Goal: Ask a question: Seek information or help from site administrators or community

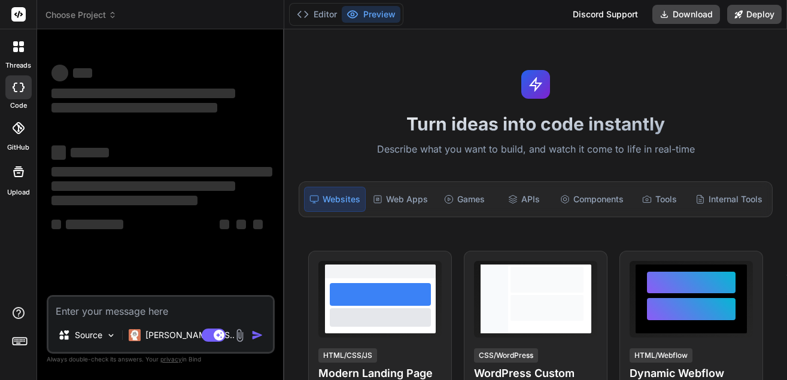
click at [148, 306] on textarea at bounding box center [160, 308] width 224 height 22
type textarea "x"
type textarea "H"
type textarea "x"
type textarea "Hi"
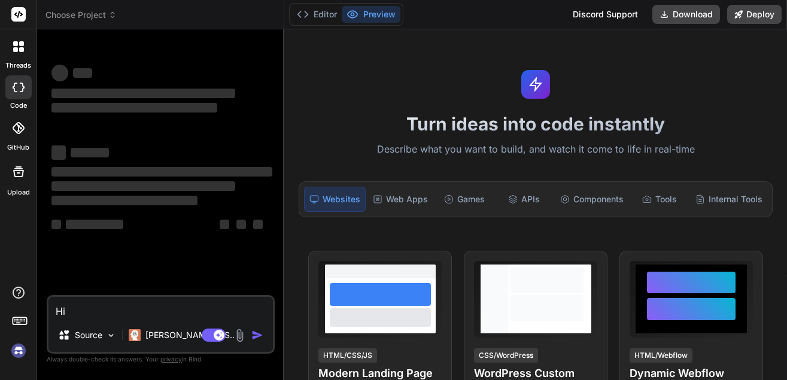
type textarea "x"
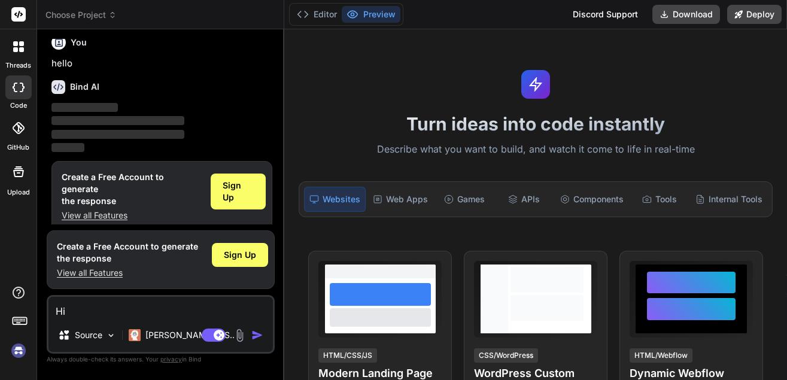
scroll to position [10, 0]
type textarea "Hi"
click at [260, 332] on img "button" at bounding box center [257, 335] width 12 height 12
click at [243, 186] on span "Sign Up" at bounding box center [239, 190] width 32 height 24
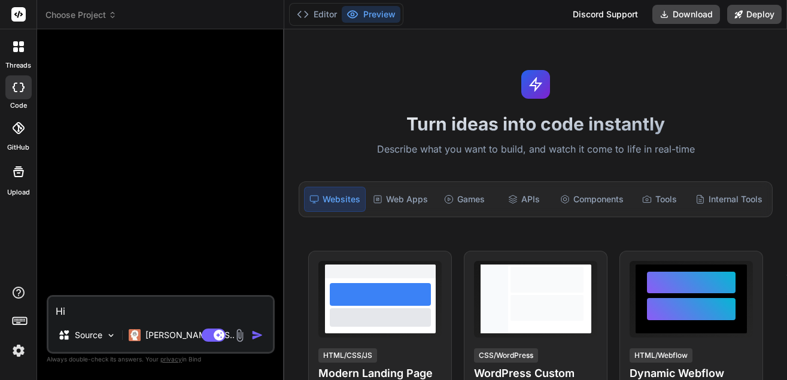
scroll to position [0, 0]
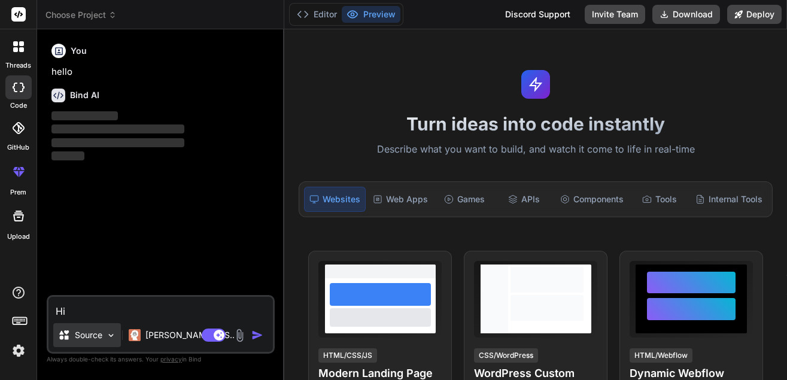
click at [104, 329] on div "Source" at bounding box center [87, 335] width 68 height 24
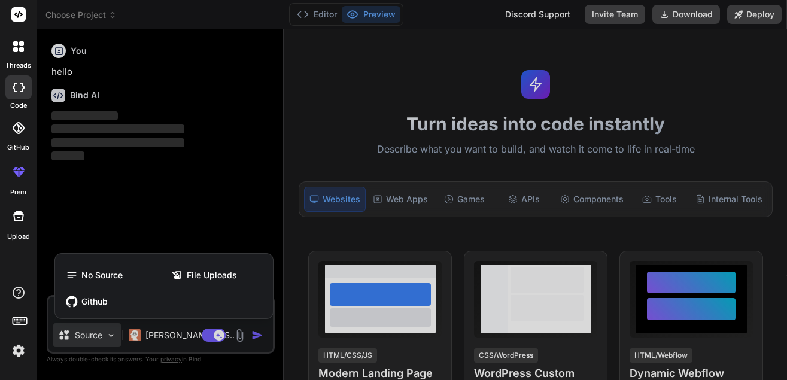
click at [104, 329] on div at bounding box center [393, 190] width 787 height 380
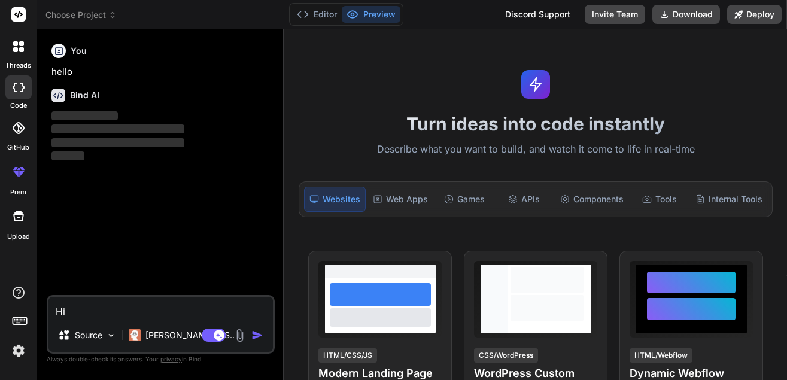
click at [253, 337] on img "button" at bounding box center [257, 335] width 12 height 12
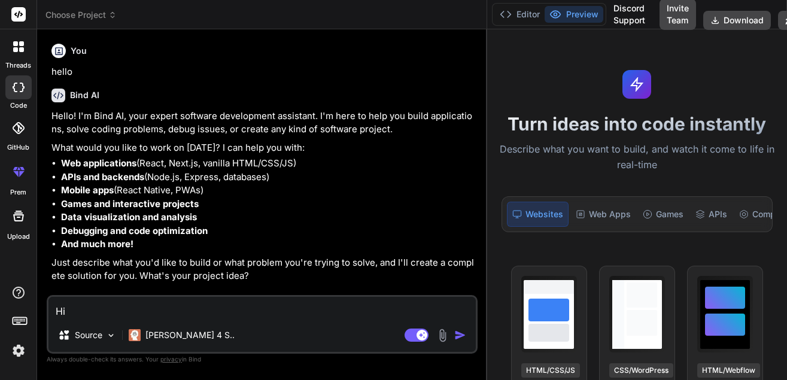
drag, startPoint x: 284, startPoint y: 86, endPoint x: 786, endPoint y: 175, distance: 510.5
click at [786, 175] on div "Choose Project Created with Pixso. Bind AI Web Search Created with Pixso. Code …" at bounding box center [412, 190] width 750 height 380
click at [19, 83] on icon at bounding box center [19, 88] width 12 height 10
type textarea "x"
click at [73, 310] on textarea "Hi" at bounding box center [261, 308] width 427 height 22
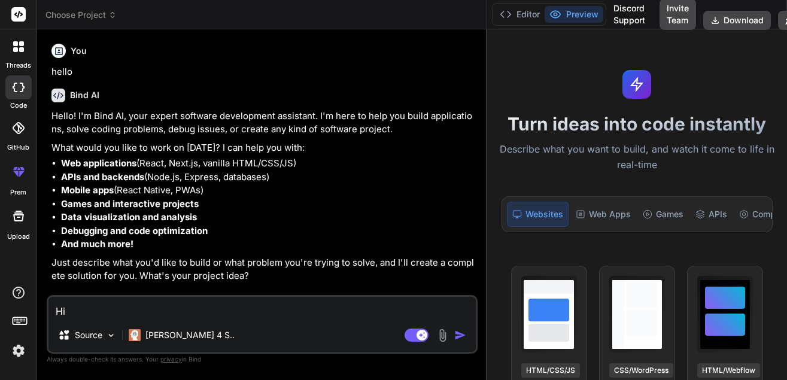
type textarea "H"
type textarea "x"
click at [446, 334] on img at bounding box center [443, 336] width 14 height 14
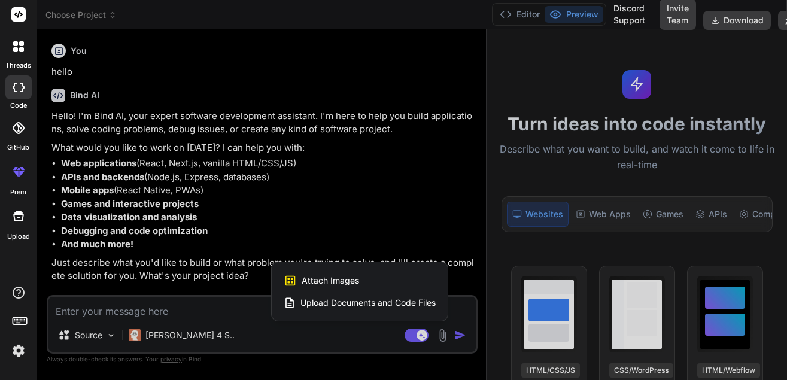
click at [323, 276] on span "Attach Images" at bounding box center [330, 281] width 57 height 12
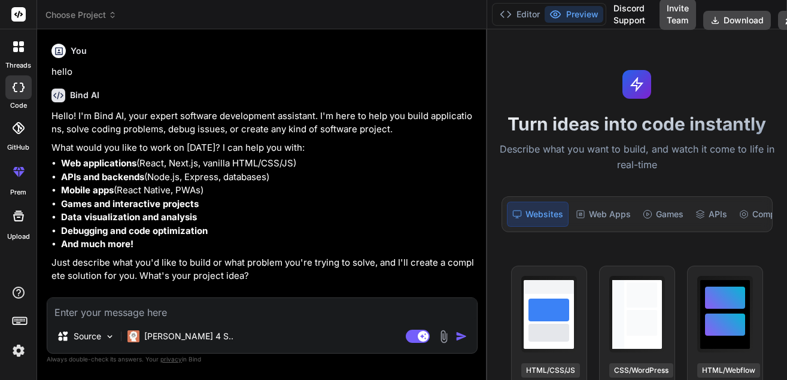
type textarea "x"
type input "C:\fakepath\Screenshot [DATE] 225223.png"
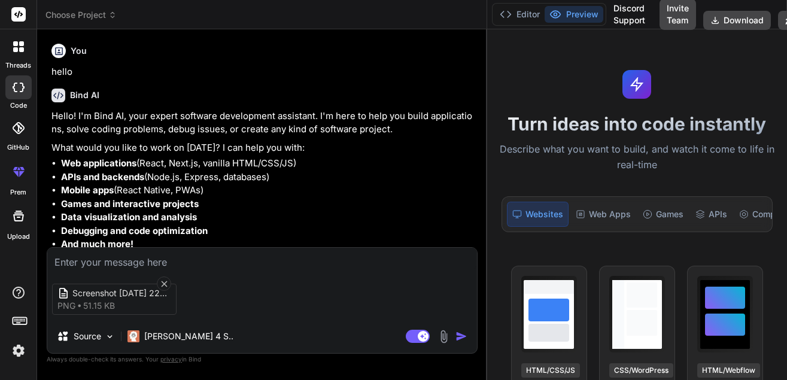
type textarea "x"
click at [90, 262] on textarea at bounding box center [262, 259] width 430 height 22
paste textarea "SKU"
type textarea "SKU"
type textarea "x"
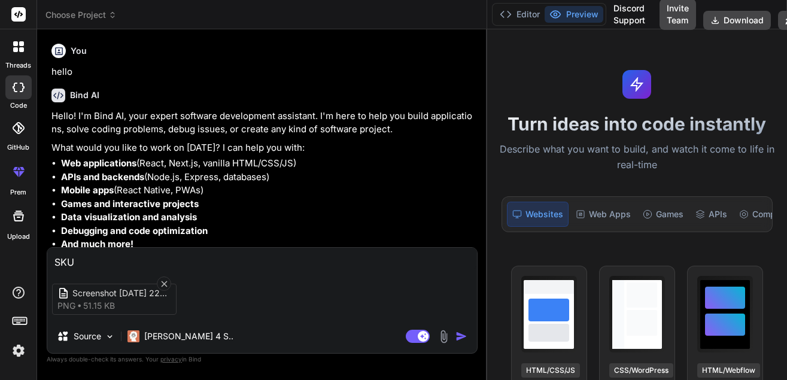
type textarea "x"
click at [146, 260] on textarea at bounding box center [262, 259] width 430 height 22
paste textarea "based on attached image i want display the data same so please provide correct …"
type textarea "based on attached image i want display the data same so please provide correct …"
type textarea "x"
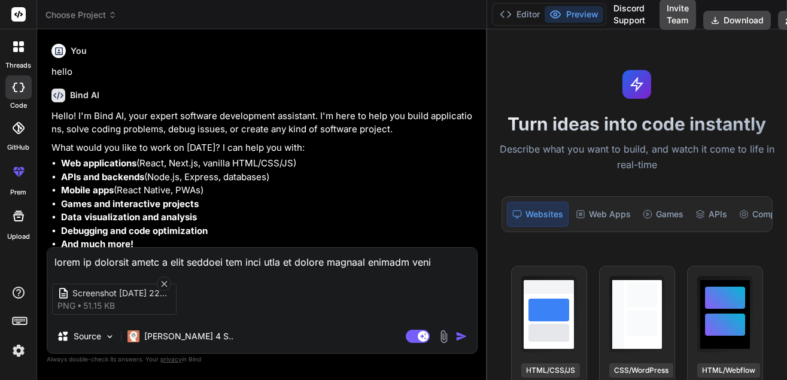
scroll to position [2042, 0]
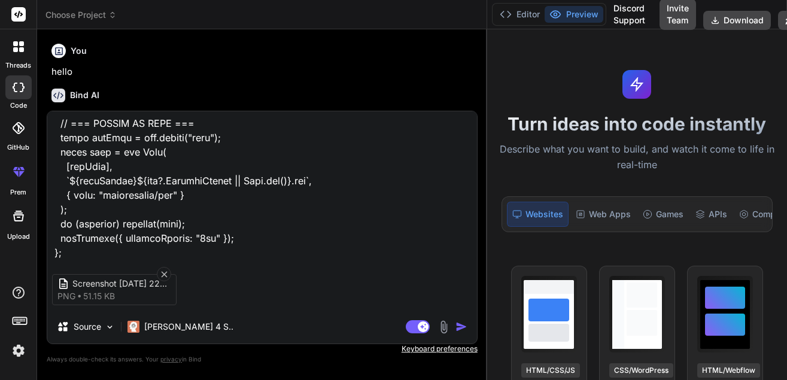
type textarea "based on attached image i want display the data same so please provide correct …"
type textarea "x"
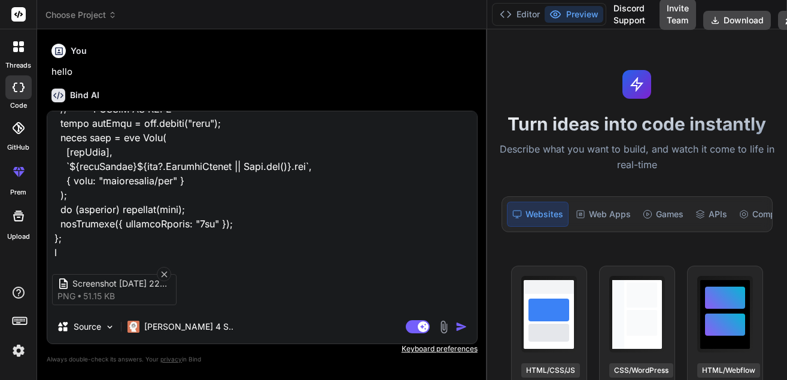
type textarea "based on attached image i want display the data same so please provide correct …"
type textarea "x"
type textarea "based on attached image i want display the data same so please provide correct …"
type textarea "x"
type textarea "based on attached image i want display the data same so please provide correct …"
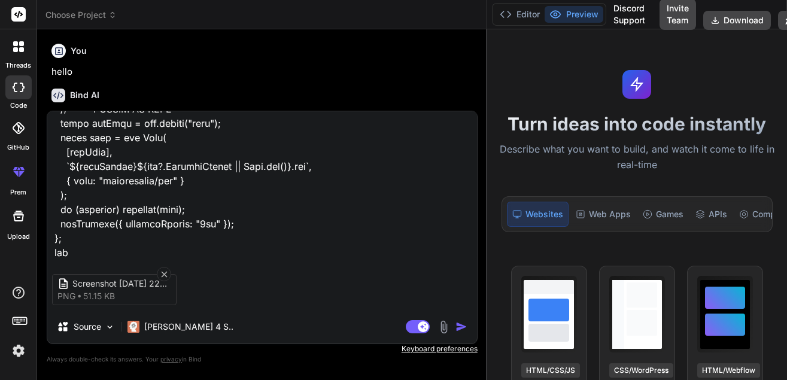
type textarea "x"
type textarea "based on attached image i want display the data same so please provide correct …"
type textarea "x"
type textarea "based on attached image i want display the data same so please provide correct …"
type textarea "x"
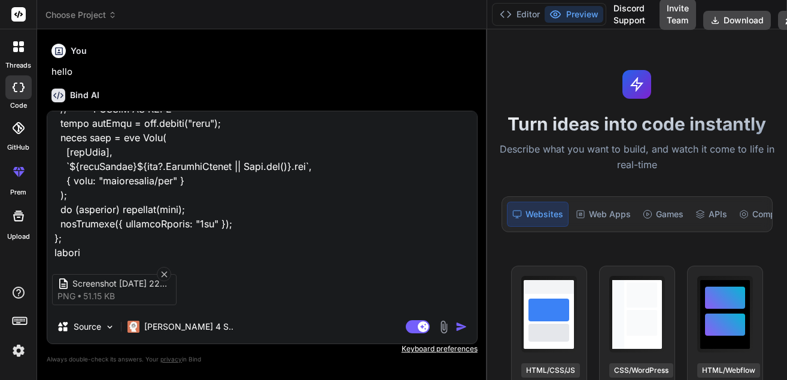
type textarea "based on attached image i want display the data same so please provide correct …"
type textarea "x"
type textarea "based on attached image i want display the data same so please provide correct …"
type textarea "x"
type textarea "based on attached image i want display the data same so please provide correct …"
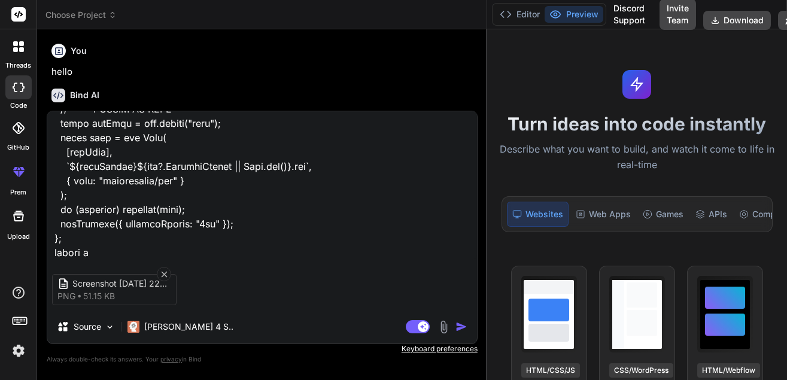
type textarea "x"
type textarea "based on attached image i want display the data same so please provide correct …"
type textarea "x"
type textarea "based on attached image i want display the data same so please provide correct …"
type textarea "x"
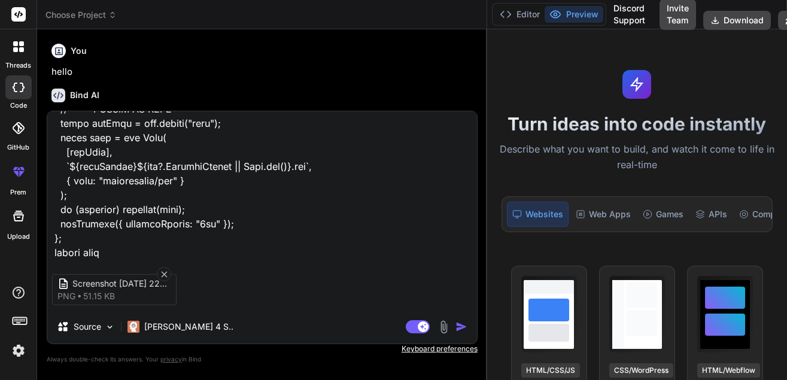
type textarea "based on attached image i want display the data same so please provide correct …"
type textarea "x"
type textarea "based on attached image i want display the data same so please provide correct …"
type textarea "x"
type textarea "based on attached image i want display the data same so please provide correct …"
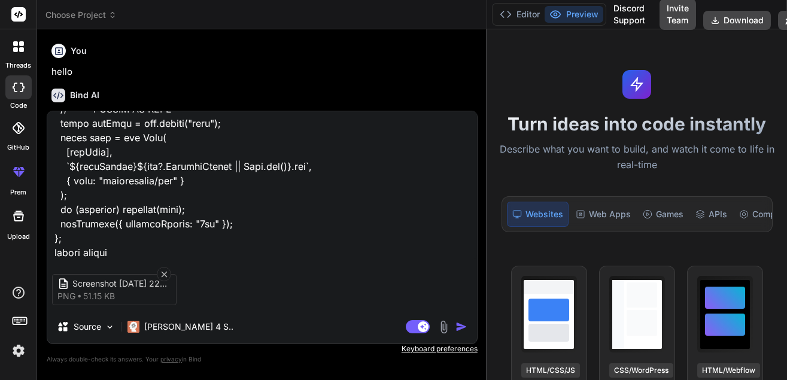
type textarea "x"
type textarea "based on attached image i want display the data same so please provide correct …"
type textarea "x"
type textarea "based on attached image i want display the data same so please provide correct …"
type textarea "x"
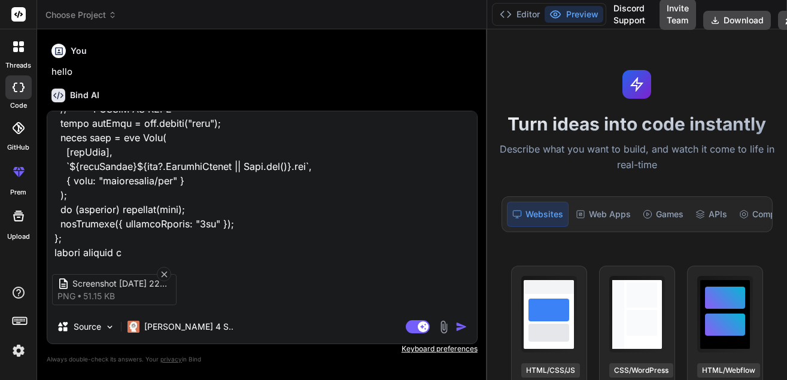
type textarea "based on attached image i want display the data same so please provide correct …"
type textarea "x"
type textarea "based on attached image i want display the data same so please provide correct …"
type textarea "x"
type textarea "based on attached image i want display the data same so please provide correct …"
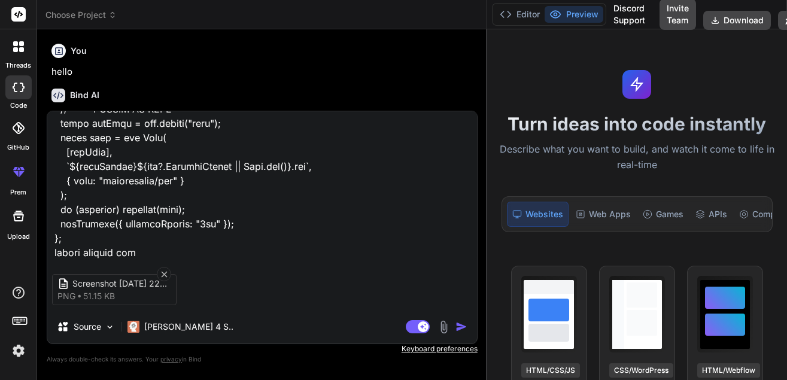
type textarea "x"
type textarea "based on attached image i want display the data same so please provide correct …"
type textarea "x"
type textarea "based on attached image i want display the data same so please provide correct …"
type textarea "x"
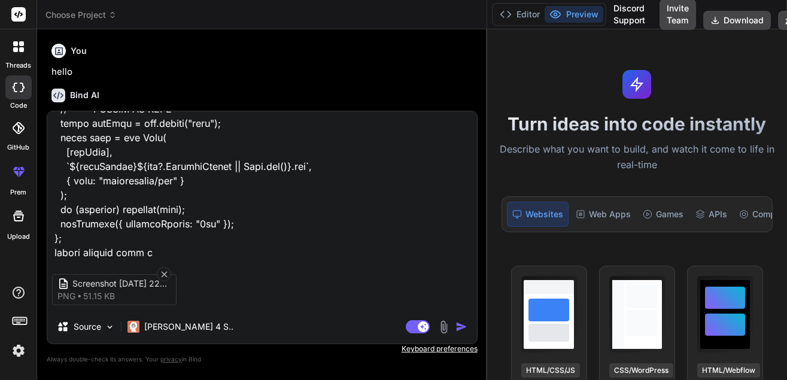
type textarea "based on attached image i want display the data same so please provide correct …"
type textarea "x"
type textarea "based on attached image i want display the data same so please provide correct …"
type textarea "x"
type textarea "based on attached image i want display the data same so please provide correct …"
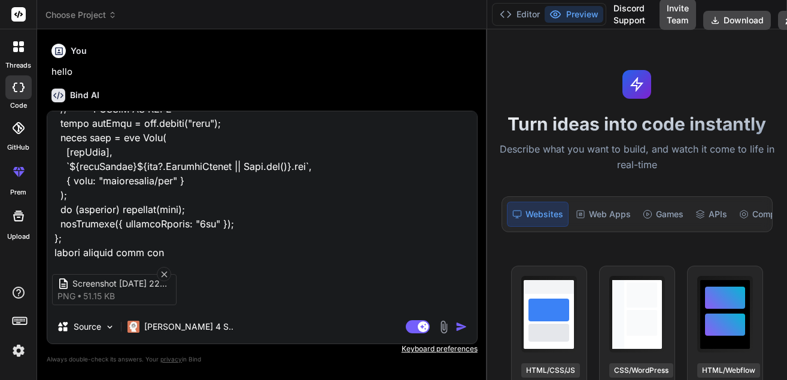
type textarea "x"
type textarea "based on attached image i want display the data same so please provide correct …"
type textarea "x"
type textarea "based on attached image i want display the data same so please provide correct …"
type textarea "x"
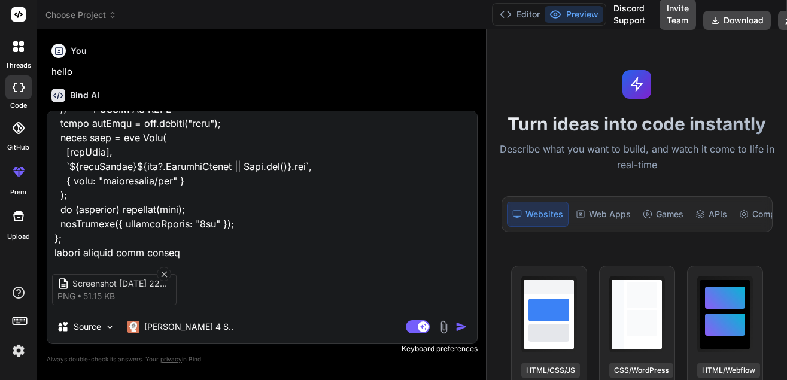
type textarea "based on attached image i want display the data same so please provide correct …"
type textarea "x"
type textarea "based on attached image i want display the data same so please provide correct …"
type textarea "x"
type textarea "based on attached image i want display the data same so please provide correct …"
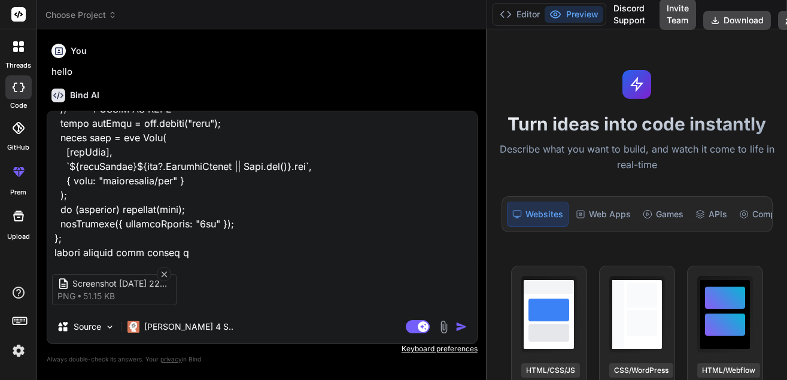
type textarea "x"
type textarea "based on attached image i want display the data same so please provide correct …"
type textarea "x"
type textarea "based on attached image i want display the data same so please provide correct …"
type textarea "x"
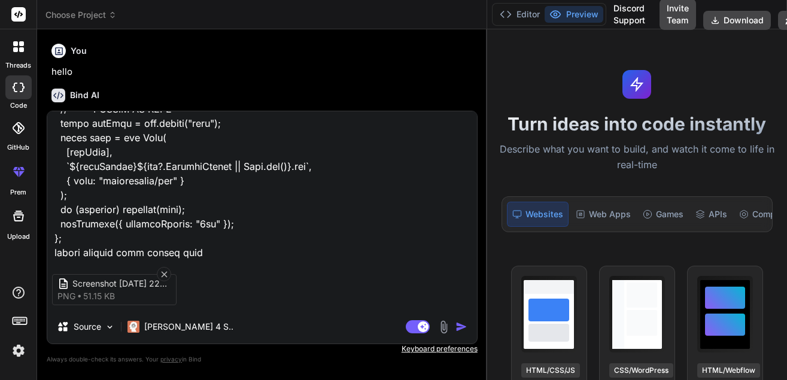
type textarea "based on attached image i want display the data same so please provide correct …"
type textarea "x"
type textarea "based on attached image i want display the data same so please provide correct …"
type textarea "x"
type textarea "based on attached image i want display the data same so please provide correct …"
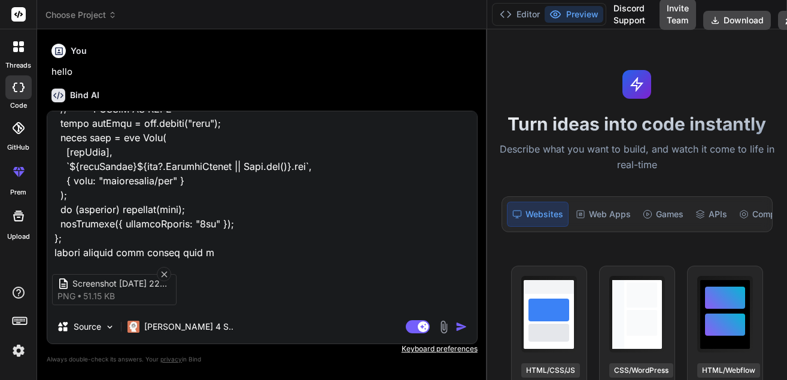
type textarea "x"
type textarea "based on attached image i want display the data same so please provide correct …"
type textarea "x"
type textarea "based on attached image i want display the data same so please provide correct …"
type textarea "x"
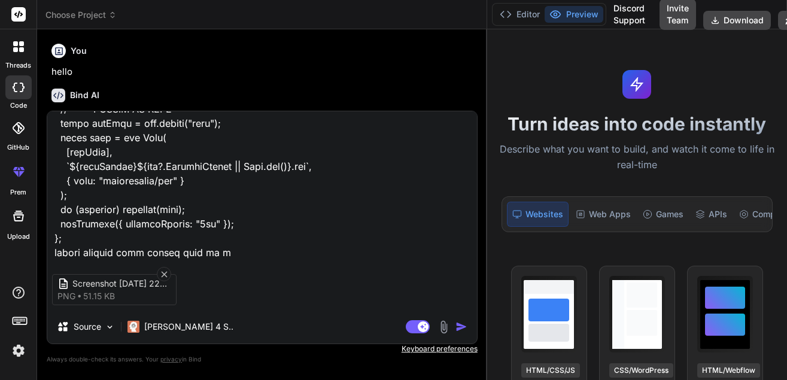
type textarea "based on attached image i want display the data same so please provide correct …"
type textarea "x"
type textarea "based on attached image i want display the data same so please provide correct …"
type textarea "x"
type textarea "based on attached image i want display the data same so please provide correct …"
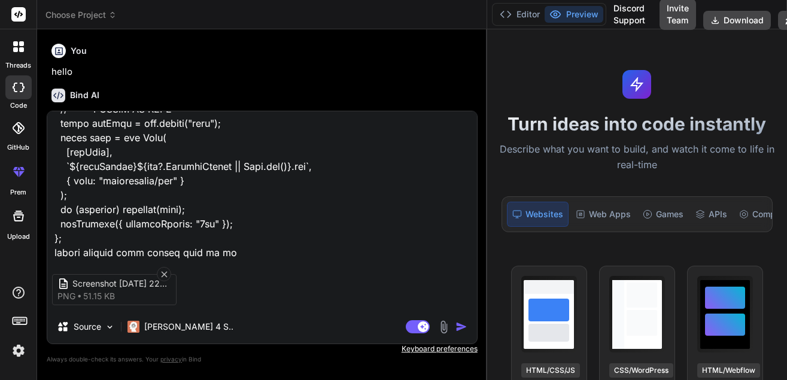
type textarea "x"
type textarea "based on attached image i want display the data same so please provide correct …"
type textarea "x"
type textarea "based on attached image i want display the data same so please provide correct …"
type textarea "x"
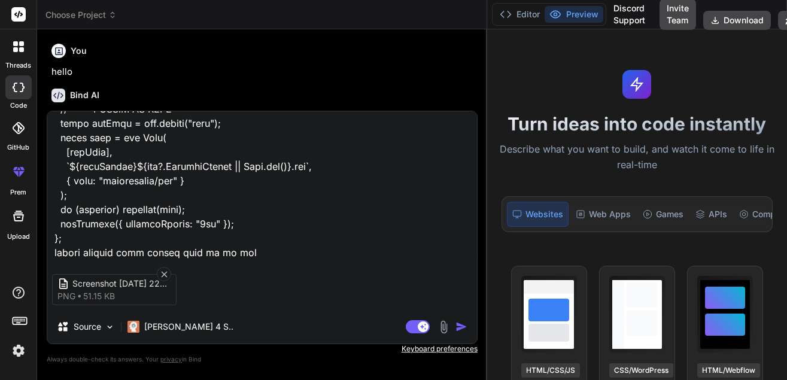
type textarea "based on attached image i want display the data same so please provide correct …"
type textarea "x"
type textarea "based on attached image i want display the data same so please provide correct …"
type textarea "x"
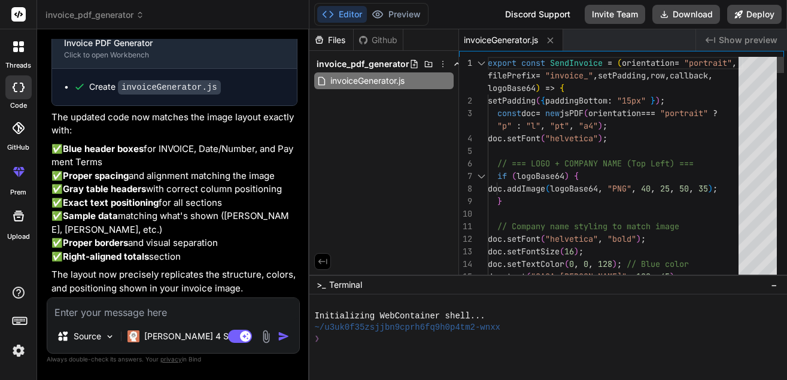
scroll to position [1897, 0]
type textarea "x"
drag, startPoint x: 487, startPoint y: 190, endPoint x: 260, endPoint y: 174, distance: 226.8
click at [260, 174] on div "Bind AI Web Search Created with Pixso. Code Generator You hello Bind AI Hello! …" at bounding box center [173, 204] width 272 height 351
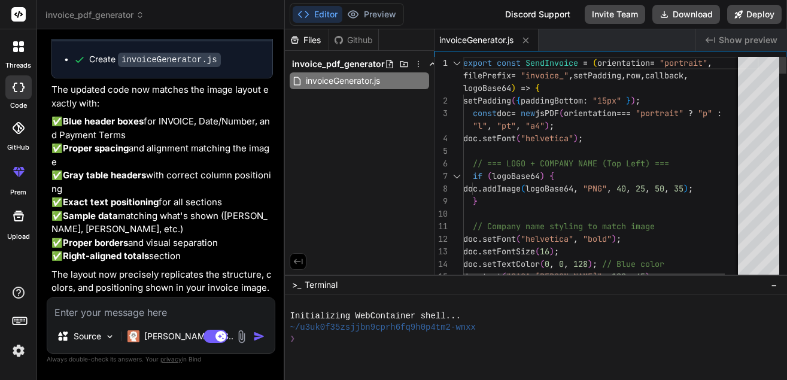
click at [667, 152] on div at bounding box center [611, 151] width 296 height 13
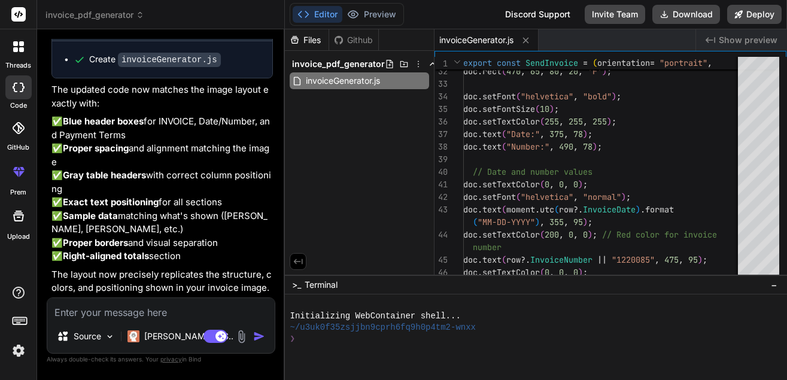
click at [716, 34] on div "Created with Pixso. Show preview" at bounding box center [741, 40] width 91 height 22
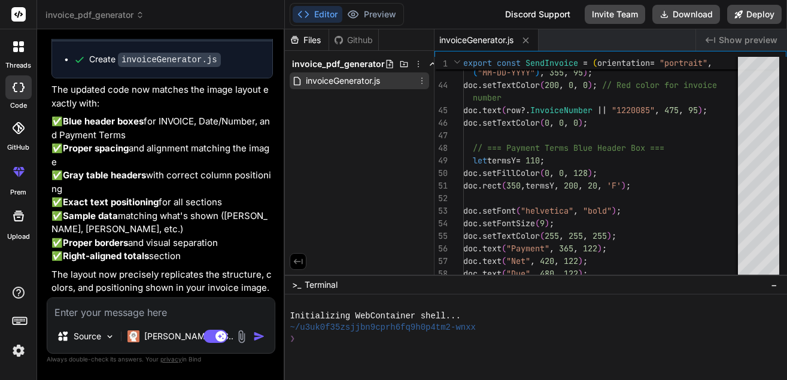
click at [357, 84] on span "invoiceGenerator.js" at bounding box center [343, 81] width 77 height 14
click at [417, 83] on div "invoiceGenerator.js" at bounding box center [359, 80] width 139 height 17
click at [421, 81] on icon at bounding box center [422, 81] width 10 height 10
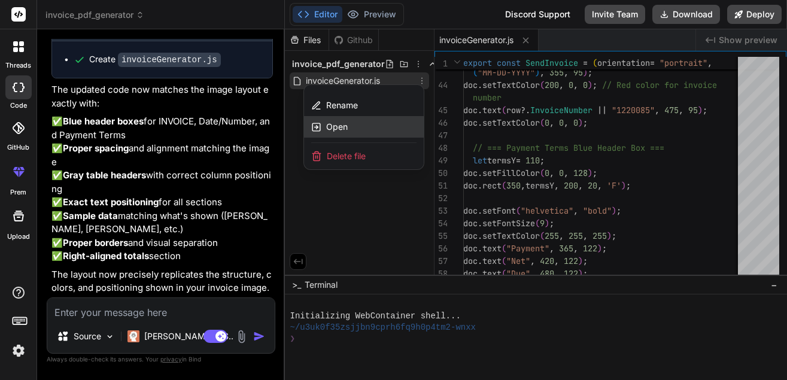
click at [334, 128] on span "Open" at bounding box center [337, 127] width 22 height 12
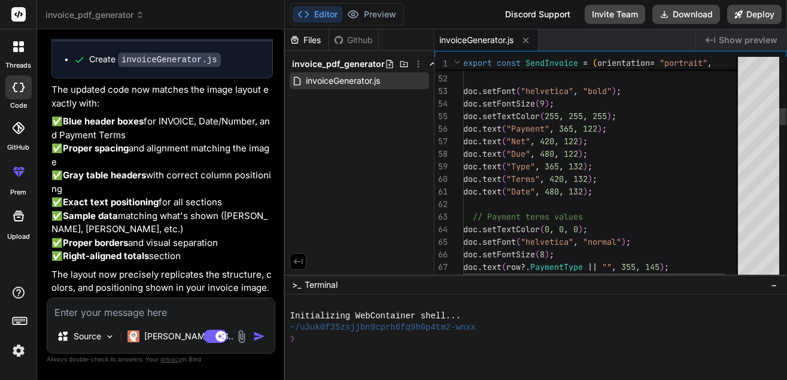
click at [423, 80] on icon at bounding box center [422, 81] width 10 height 10
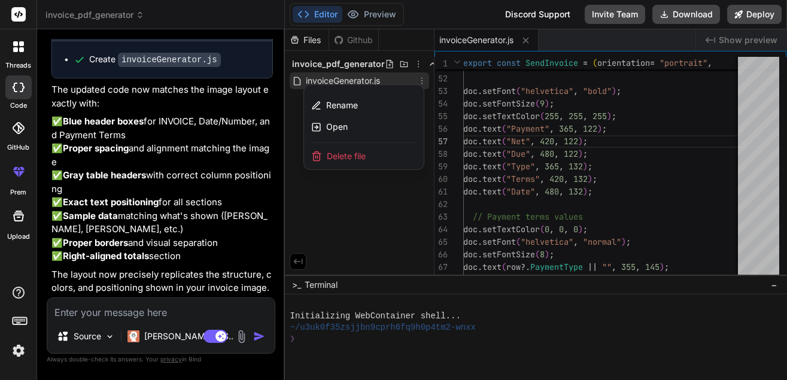
click at [346, 189] on div at bounding box center [536, 204] width 502 height 351
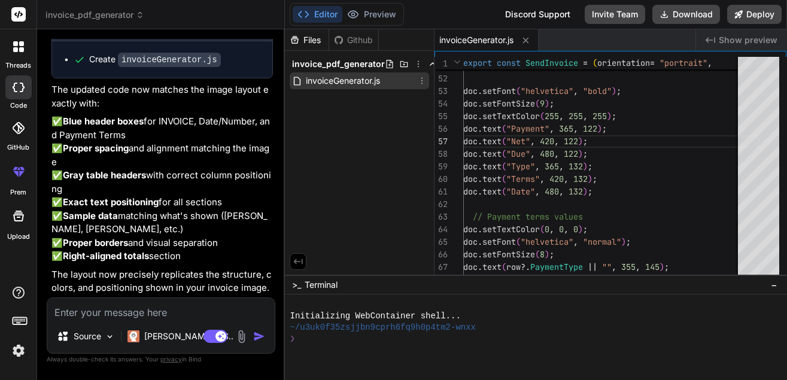
click at [352, 79] on span "invoiceGenerator.js" at bounding box center [343, 81] width 77 height 14
click at [298, 260] on icon at bounding box center [298, 261] width 11 height 11
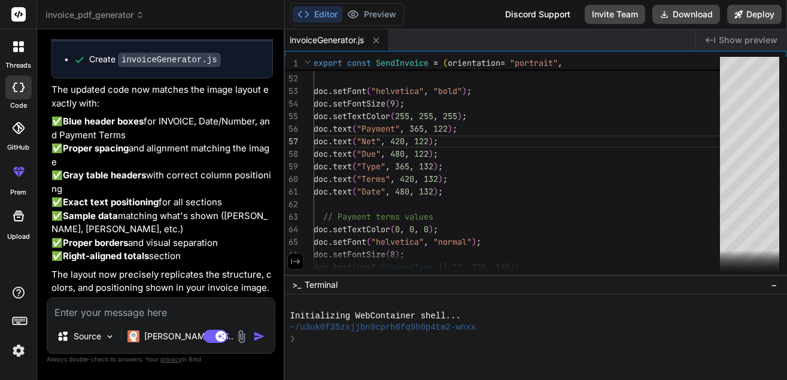
click at [299, 259] on icon at bounding box center [295, 261] width 11 height 11
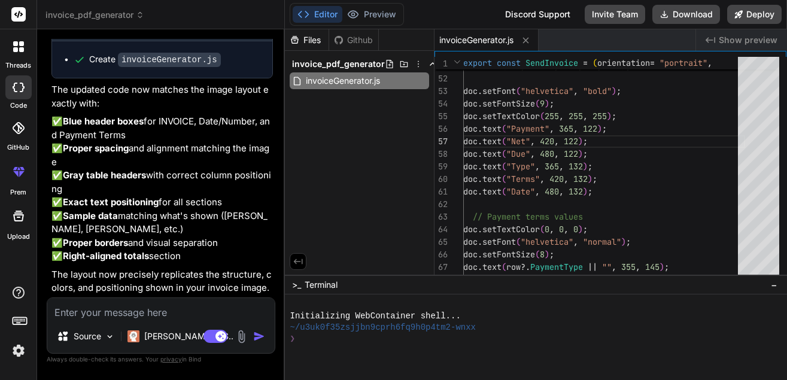
click at [303, 39] on div "Files" at bounding box center [307, 40] width 44 height 12
drag, startPoint x: 367, startPoint y: 81, endPoint x: 707, endPoint y: -1, distance: 350.2
click at [318, 85] on span "invoiceGenerator.js" at bounding box center [343, 81] width 77 height 14
click at [403, 64] on icon at bounding box center [404, 64] width 10 height 10
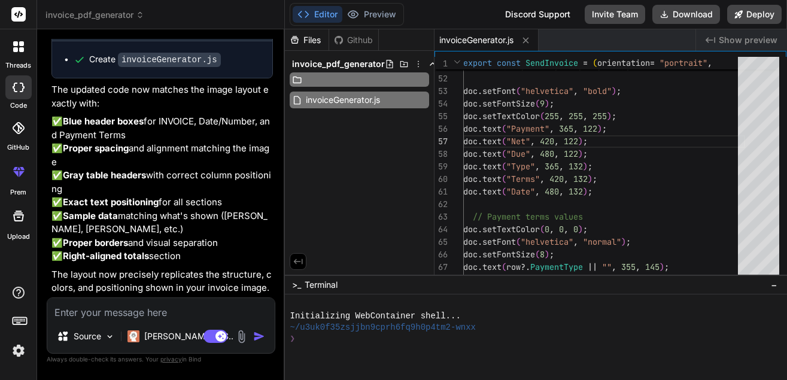
click at [369, 121] on div "Files Github invoice_pdf_generator invoiceGenerator.js" at bounding box center [360, 151] width 150 height 245
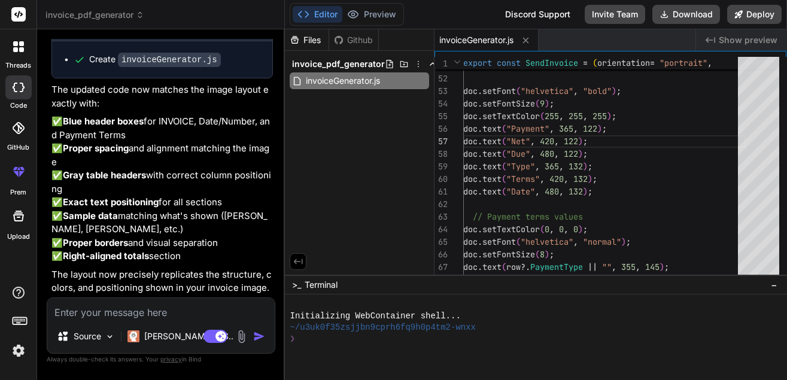
click at [417, 62] on icon at bounding box center [419, 64] width 10 height 10
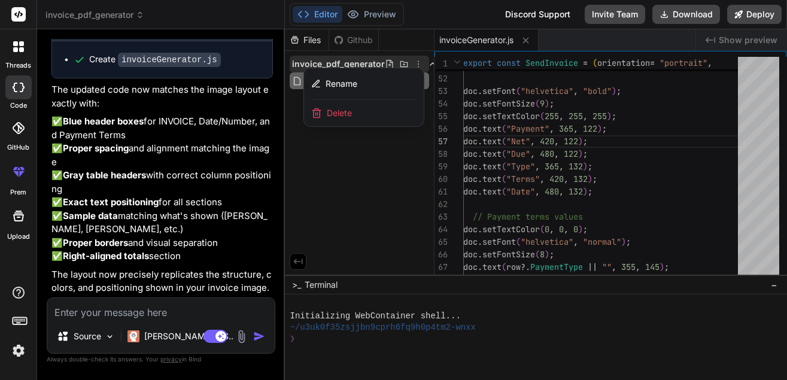
click at [317, 167] on div at bounding box center [536, 204] width 502 height 351
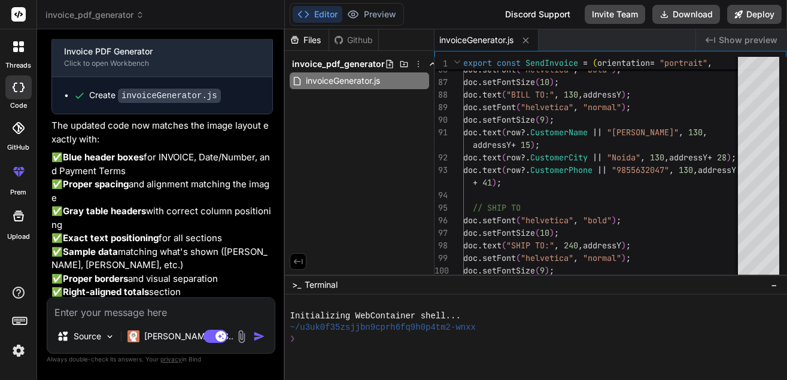
scroll to position [1965, 0]
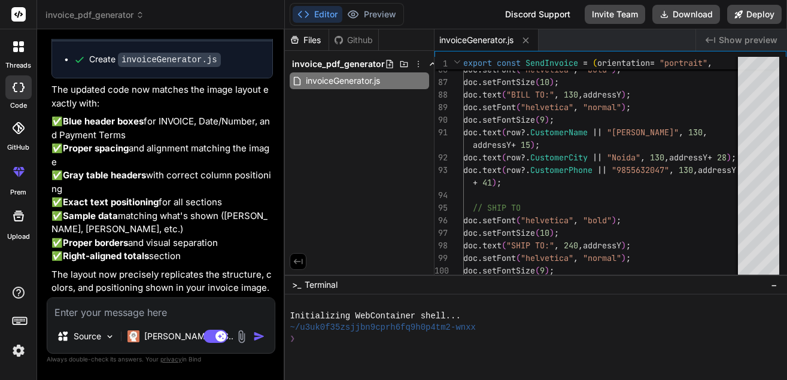
click at [297, 282] on span ">_" at bounding box center [296, 285] width 9 height 12
click at [740, 37] on span "Show preview" at bounding box center [748, 40] width 59 height 12
click at [353, 39] on div "Disabled until preview for your project is generated" at bounding box center [371, 38] width 183 height 17
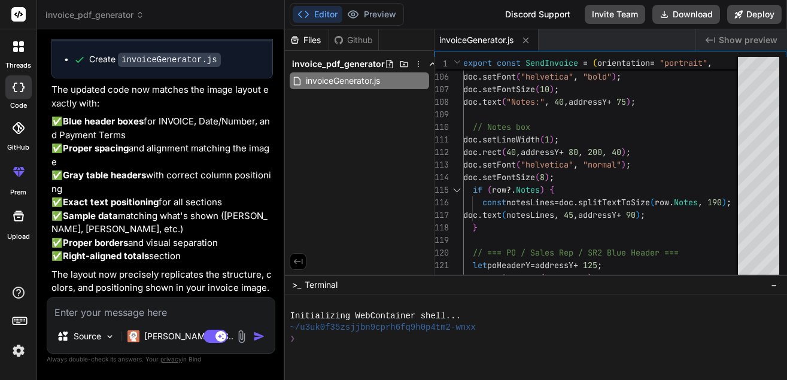
click at [786, 171] on div "104 105 106 107 108 109 110 111 112 113 114 115 116 117 118 119 120 121 122 // …" at bounding box center [610, 163] width 352 height 224
click at [786, 169] on div "104 105 106 107 108 109 110 111 112 113 114 115 116 117 118 119 120 121 122 // …" at bounding box center [610, 163] width 352 height 224
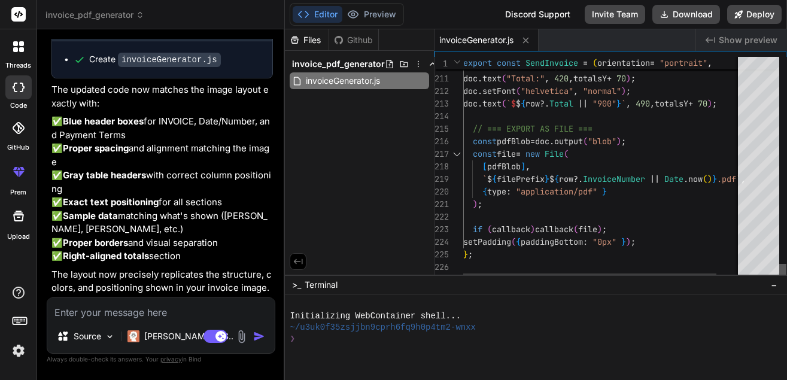
click at [779, 281] on div at bounding box center [782, 272] width 7 height 17
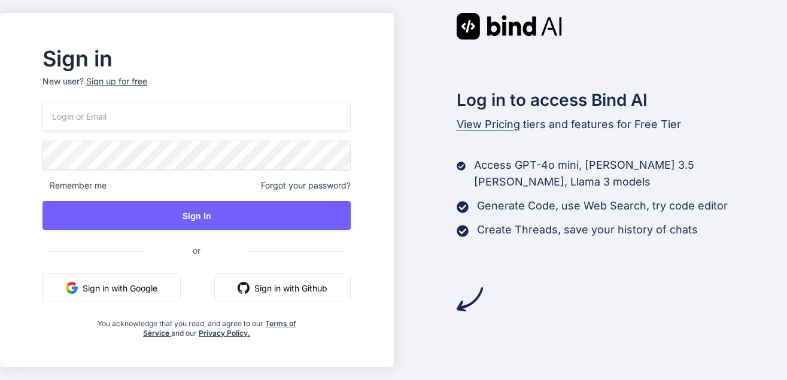
click at [141, 291] on button "Sign in with Google" at bounding box center [111, 287] width 138 height 29
click at [127, 125] on input "email" at bounding box center [196, 116] width 308 height 29
type input "gautamofficial305@gmail.com"
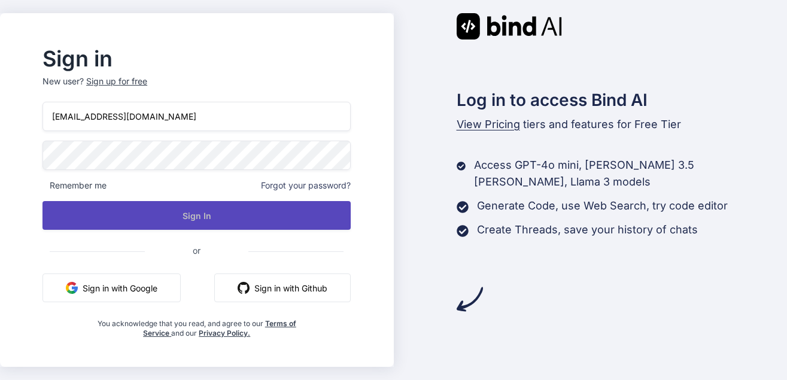
click at [184, 224] on button "Sign In" at bounding box center [196, 215] width 308 height 29
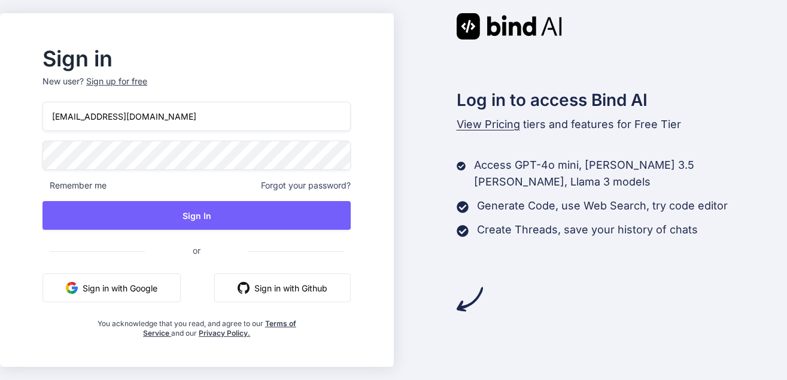
click at [123, 85] on div "Sign up for free" at bounding box center [116, 81] width 61 height 12
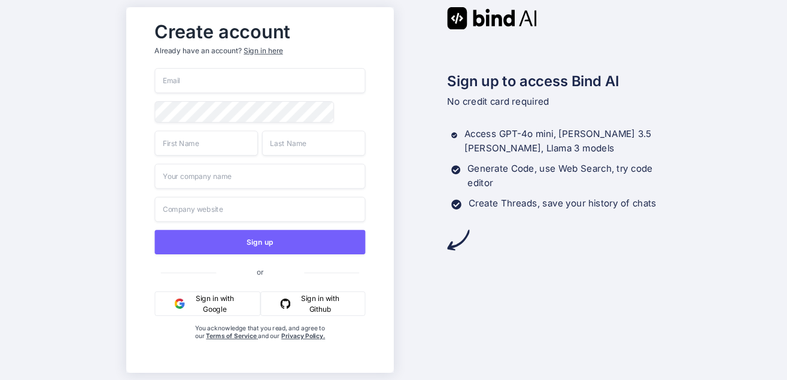
click at [205, 85] on input "email" at bounding box center [259, 80] width 211 height 25
type input "gautamofficial305@gmail.com"
click at [209, 136] on input "text" at bounding box center [206, 142] width 104 height 25
type input "Gautam"
type input "Kumar"
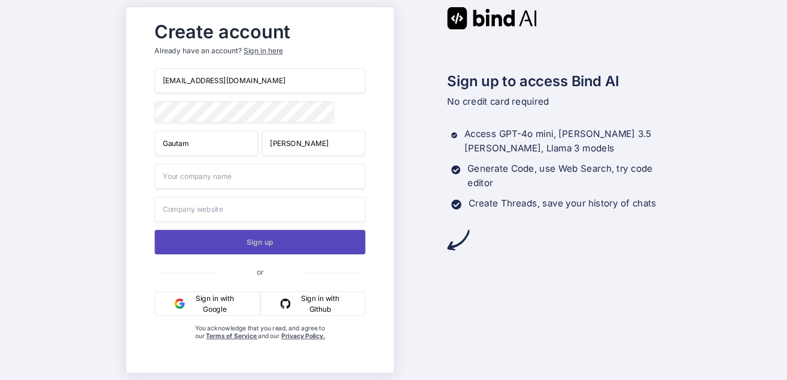
click at [226, 242] on button "Sign up" at bounding box center [259, 242] width 211 height 25
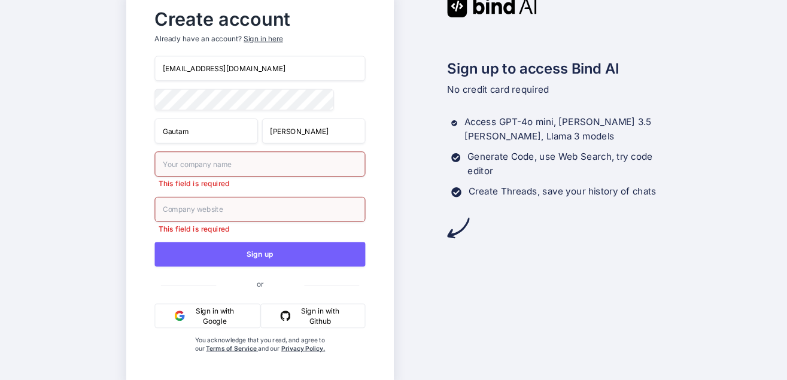
click at [194, 167] on input "text" at bounding box center [259, 163] width 211 height 25
type input "CHetu"
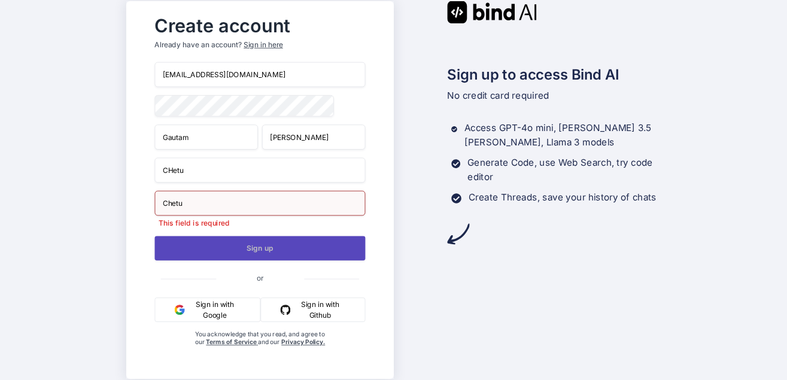
type input "Chetu"
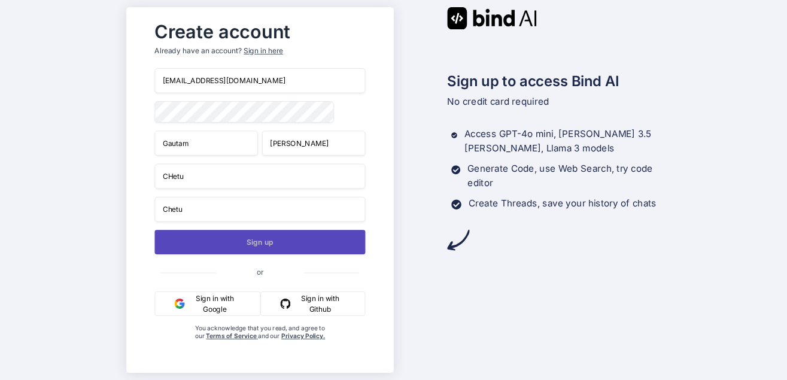
click at [284, 245] on button "Sign up" at bounding box center [259, 242] width 211 height 25
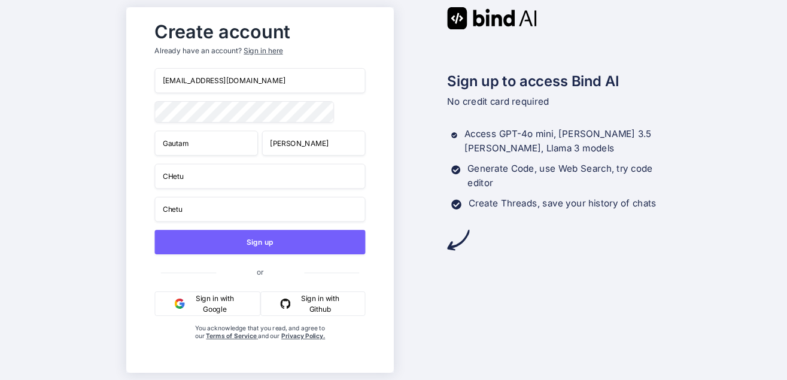
click at [260, 51] on div "Sign in here" at bounding box center [263, 51] width 39 height 10
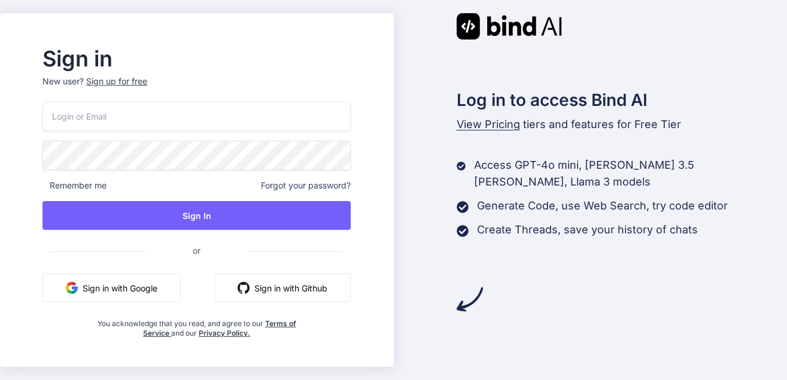
click at [311, 189] on span "Forgot your password?" at bounding box center [306, 186] width 90 height 12
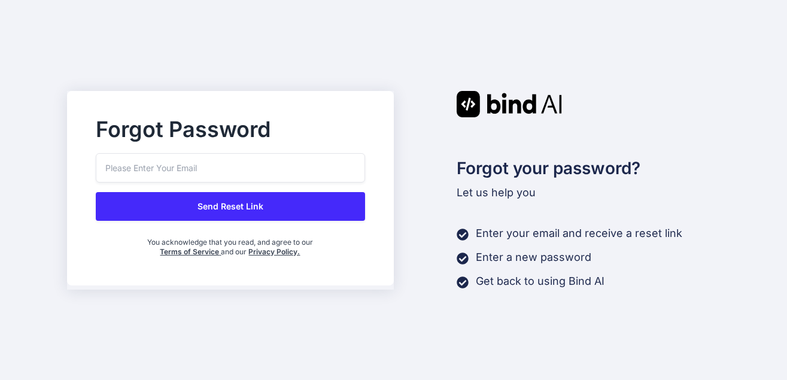
click at [219, 169] on input "email" at bounding box center [230, 167] width 269 height 29
type input "gautamofficial305@gmail.com"
click at [219, 205] on button "Send Reset Link" at bounding box center [230, 206] width 269 height 29
click at [230, 207] on button "Send Reset Link" at bounding box center [230, 206] width 269 height 29
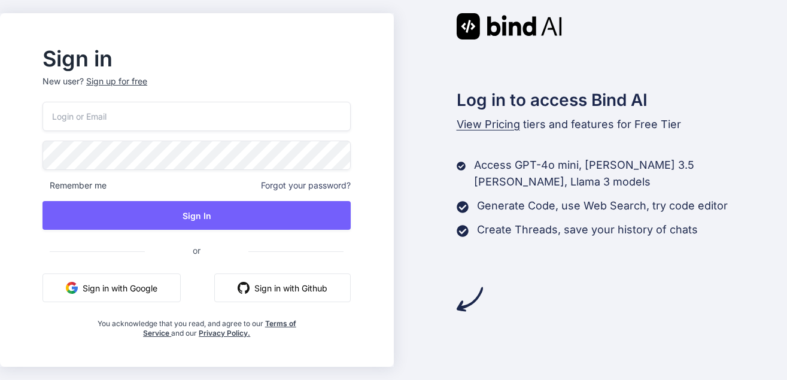
click at [153, 114] on input "email" at bounding box center [196, 116] width 308 height 29
type input "gautamofficial305@gmail.com"
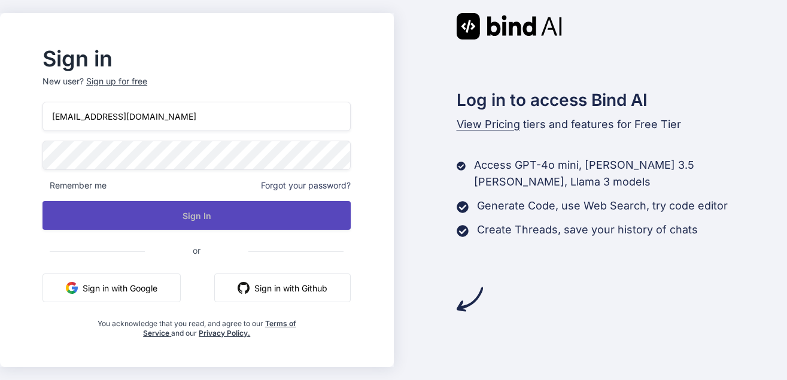
click at [187, 220] on button "Sign In" at bounding box center [196, 215] width 308 height 29
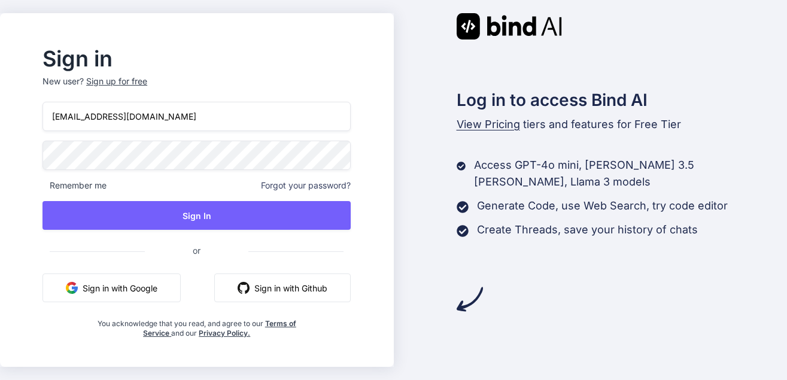
click at [221, 239] on span "or" at bounding box center [197, 250] width 104 height 29
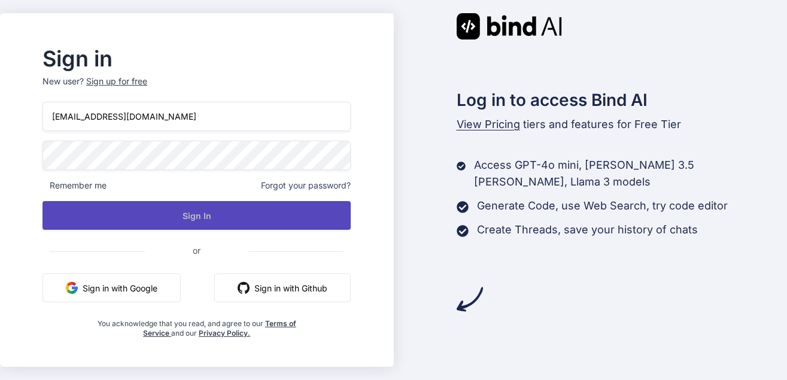
click at [224, 226] on button "Sign In" at bounding box center [196, 215] width 308 height 29
